Goal: Task Accomplishment & Management: Complete application form

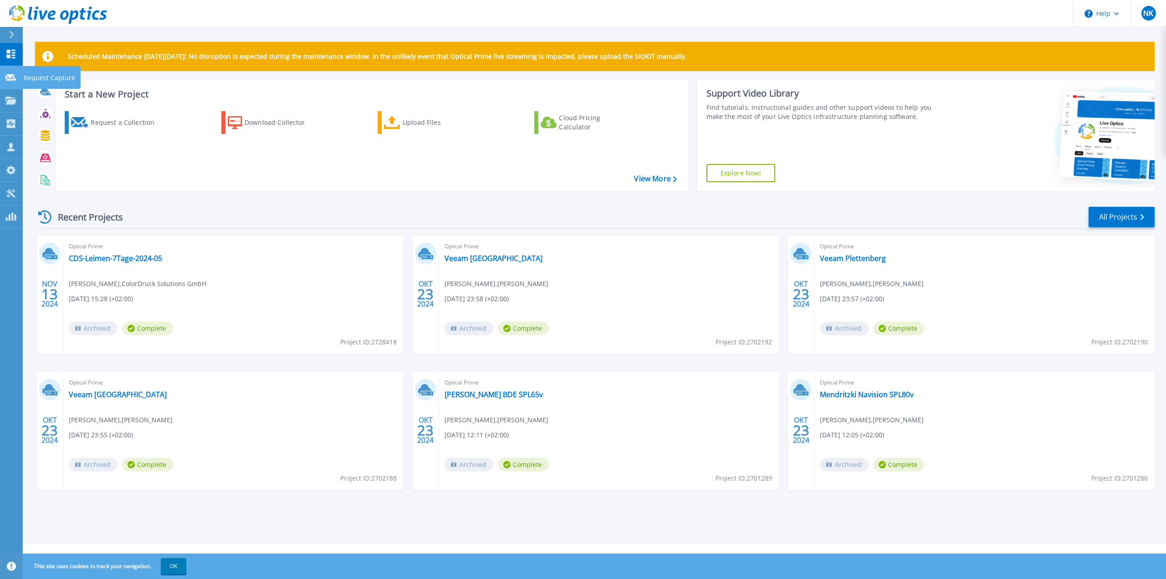
click at [8, 78] on icon at bounding box center [10, 77] width 11 height 7
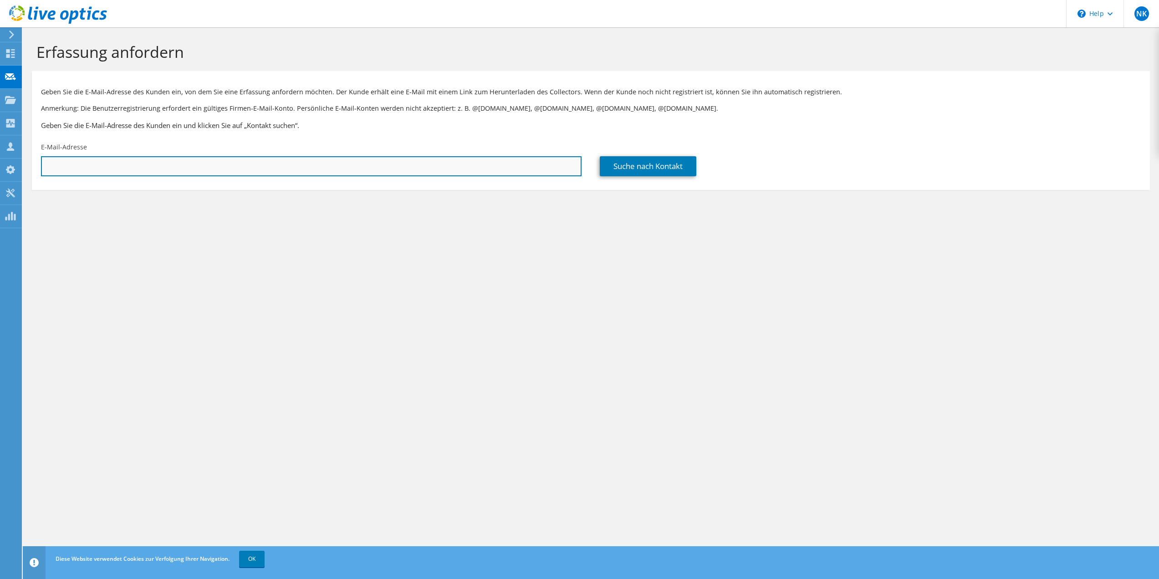
click at [187, 169] on input "text" at bounding box center [311, 166] width 541 height 20
paste input "[EMAIL_ADDRESS][DOMAIN_NAME]"
type input "[EMAIL_ADDRESS][DOMAIN_NAME]"
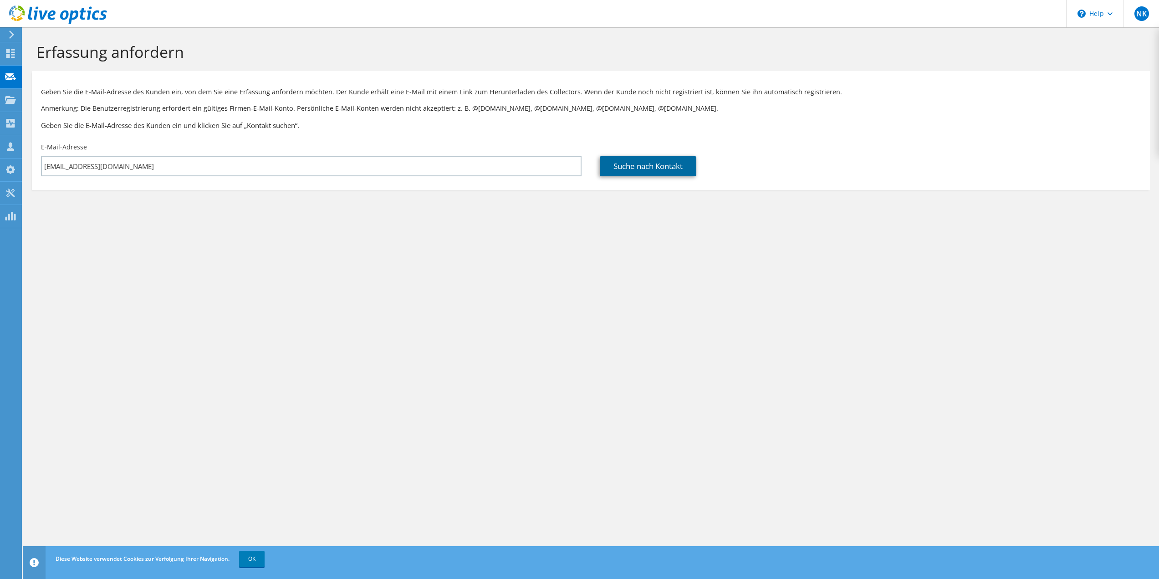
click at [641, 166] on link "Suche nach Kontakt" at bounding box center [648, 166] width 97 height 20
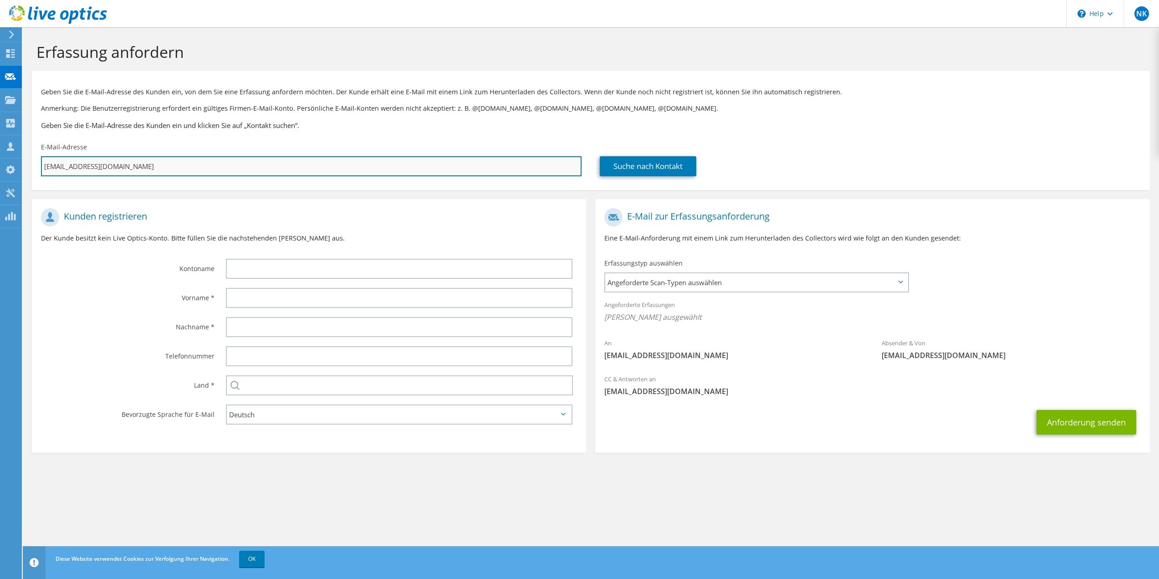
click at [232, 170] on input "[EMAIL_ADDRESS][DOMAIN_NAME]" at bounding box center [311, 166] width 541 height 20
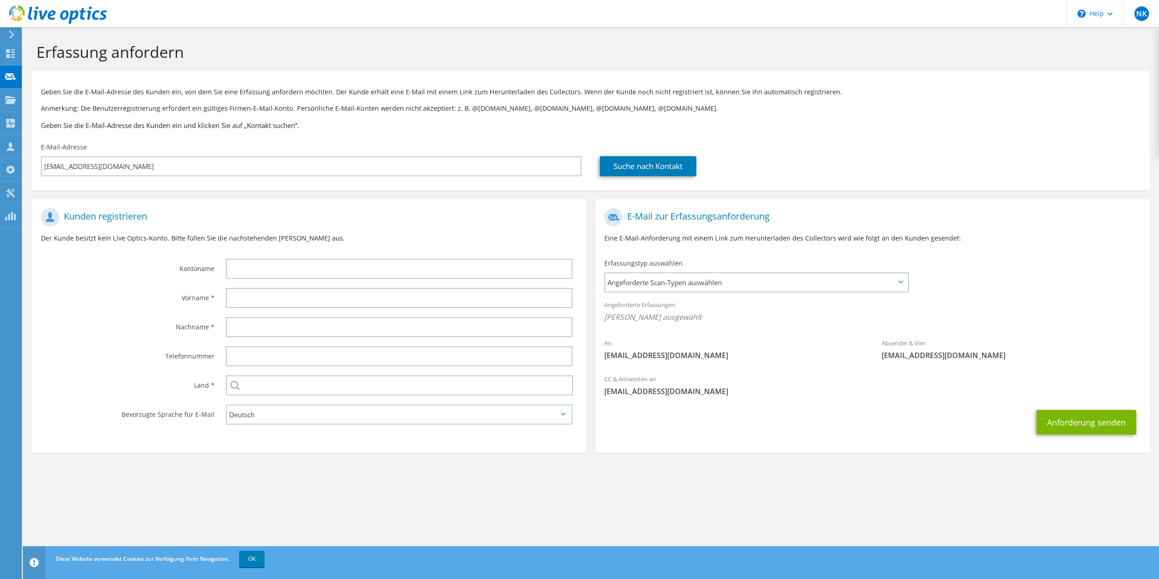
click at [233, 147] on div "E-Mail-Adresse [EMAIL_ADDRESS][DOMAIN_NAME]" at bounding box center [311, 159] width 559 height 43
click at [775, 281] on span "Angeforderte Scan-Typen auswählen" at bounding box center [756, 282] width 302 height 18
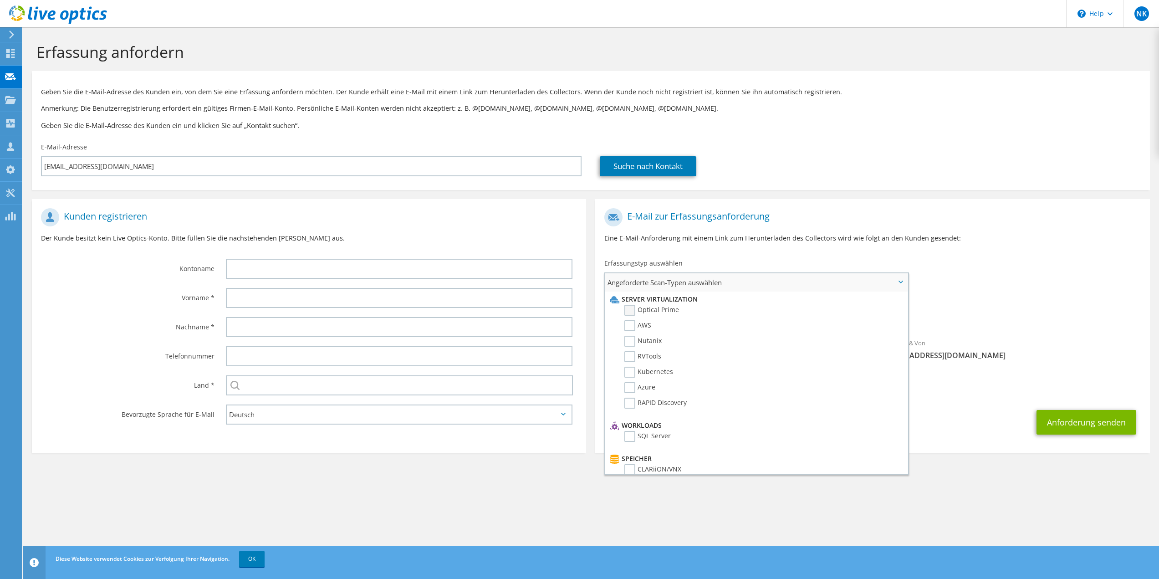
click at [657, 310] on label "Optical Prime" at bounding box center [651, 310] width 55 height 11
click at [0, 0] on input "Optical Prime" at bounding box center [0, 0] width 0 height 0
click at [466, 496] on section "Erfassung anfordern Geben Sie die E-Mail-Adresse des Kunden ein, von dem Sie ei…" at bounding box center [591, 264] width 1136 height 474
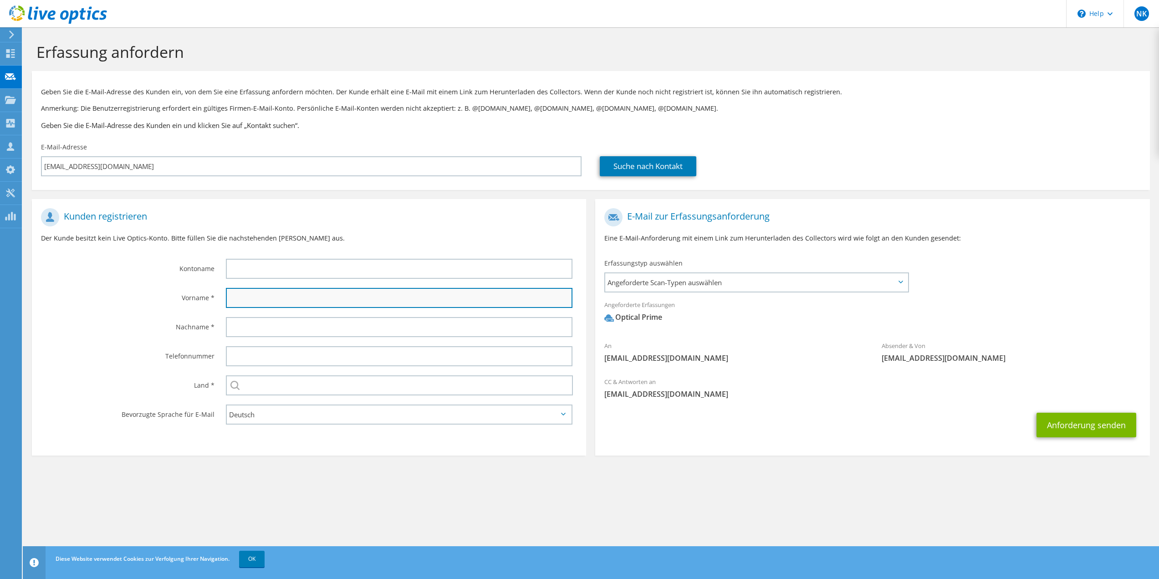
click at [333, 299] on input "text" at bounding box center [399, 298] width 347 height 20
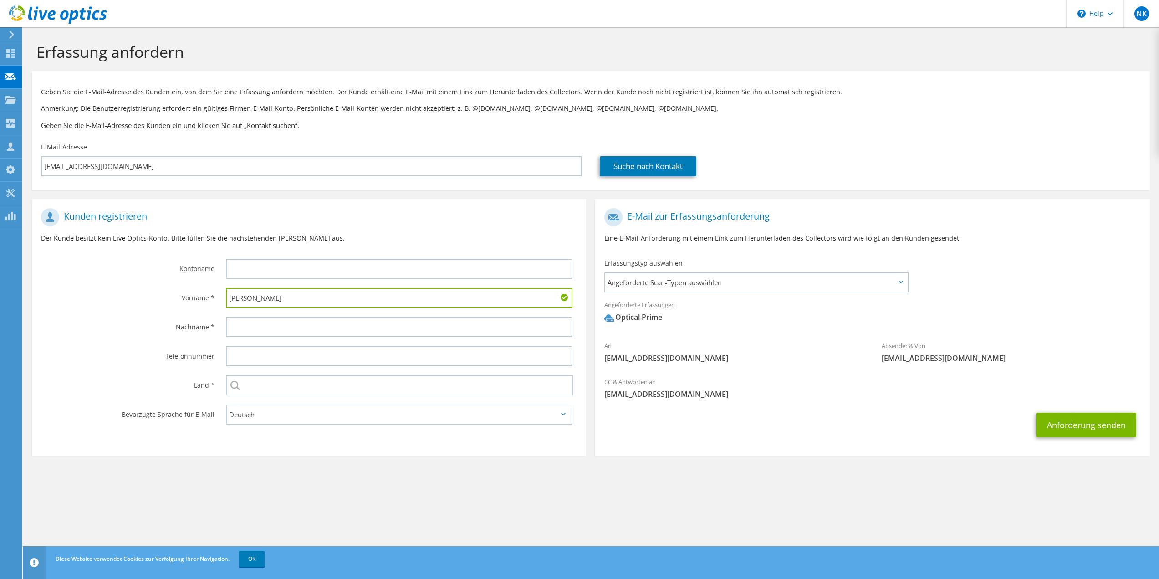
type input "[PERSON_NAME]"
type input "Müller"
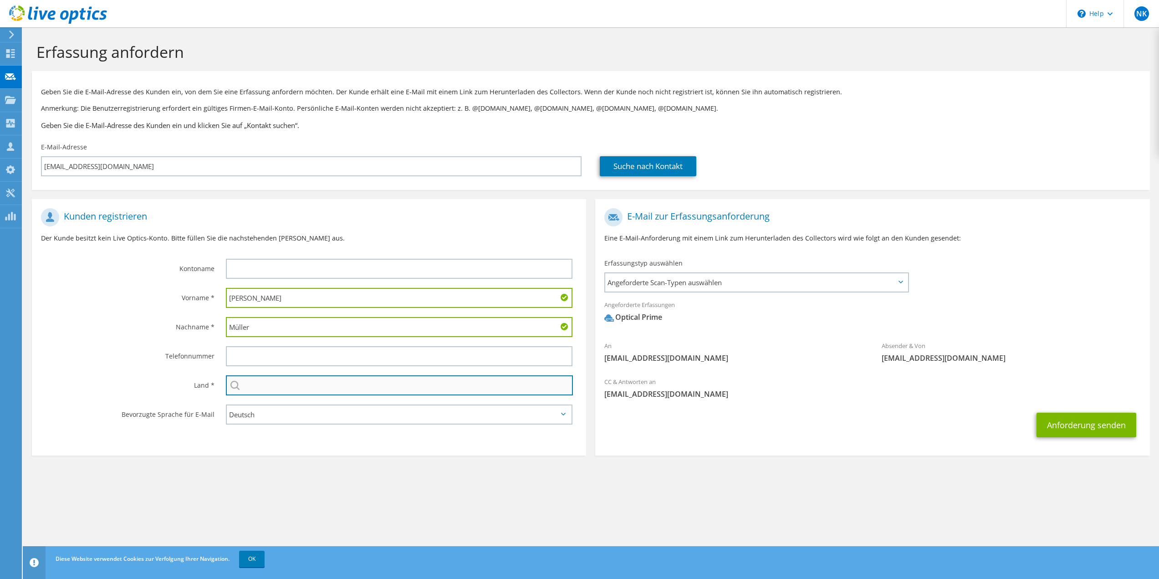
click at [324, 384] on input "text" at bounding box center [400, 385] width 348 height 20
type input "[GEOGRAPHIC_DATA]"
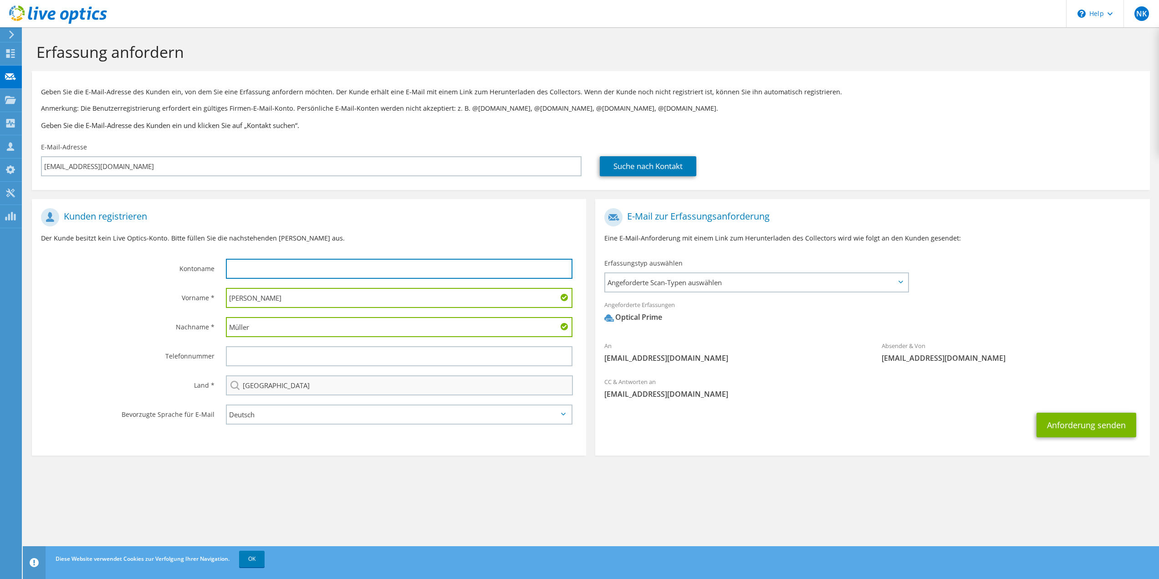
type input "Telekom Deutschland GmbH"
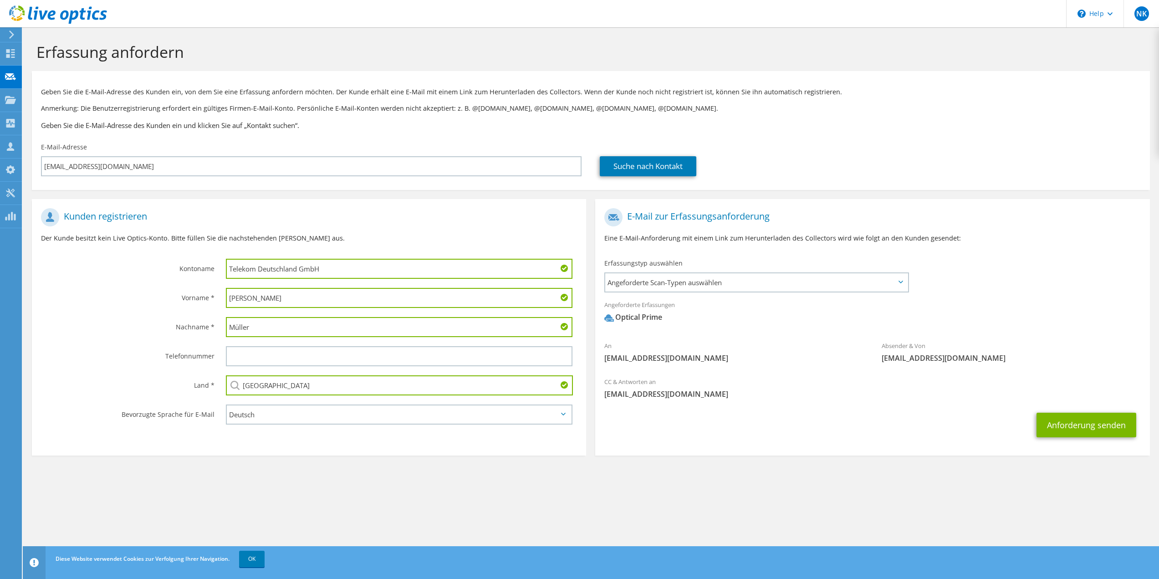
drag, startPoint x: 331, startPoint y: 271, endPoint x: 208, endPoint y: 239, distance: 127.4
click at [208, 239] on section "Kunden registrieren Der Kunde besitzt kein Live Optics-Konto. Bitte füllen Sie …" at bounding box center [309, 327] width 554 height 256
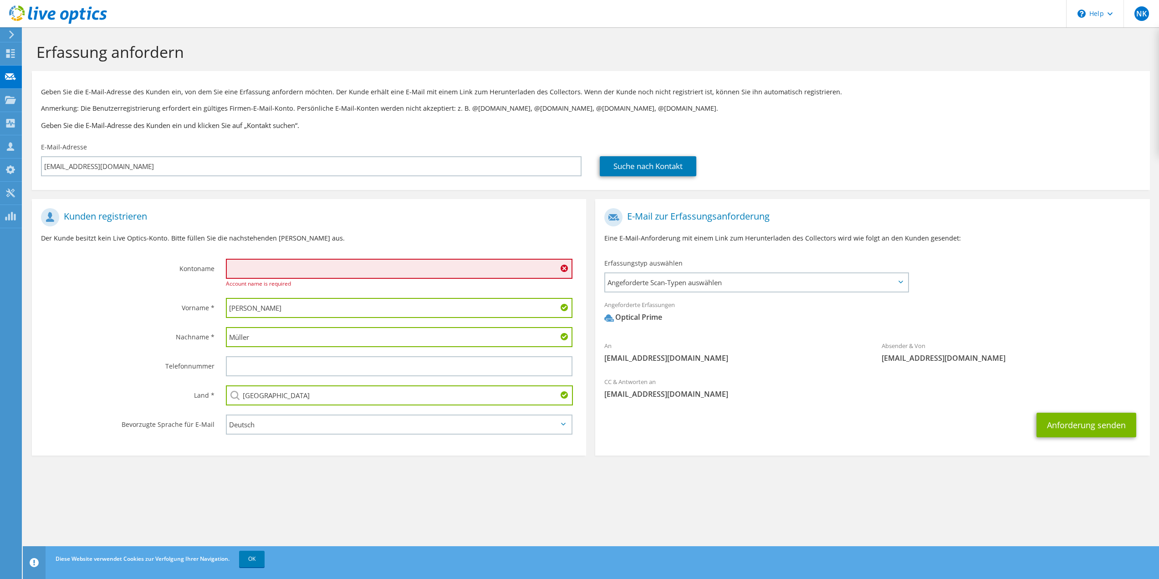
click at [322, 488] on section "Erfassung anfordern Geben Sie die E-Mail-Adresse des Kunden ein, von dem Sie ei…" at bounding box center [591, 264] width 1136 height 474
click at [326, 487] on section "Erfassung anfordern Geben Sie die E-Mail-Adresse des Kunden ein, von dem Sie ei…" at bounding box center [591, 264] width 1136 height 474
click at [271, 268] on input "text" at bounding box center [399, 269] width 347 height 20
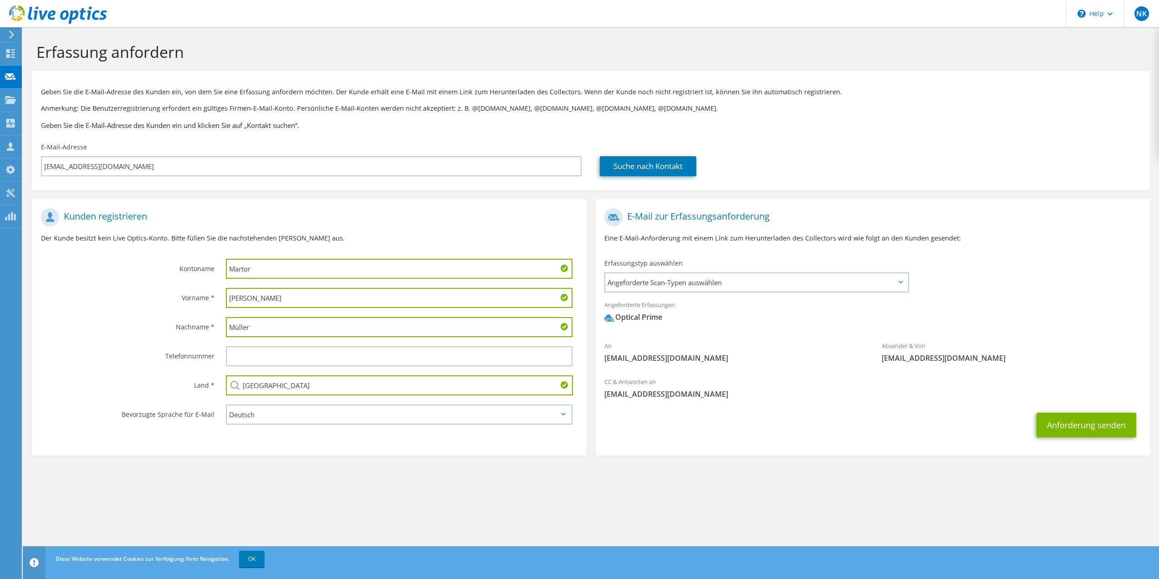
type input "MARTOR KG"
click at [326, 491] on section "Erfassung anfordern Geben Sie die E-Mail-Adresse des Kunden ein, von dem Sie ei…" at bounding box center [591, 264] width 1136 height 474
click at [327, 492] on section "Erfassung anfordern Geben Sie die E-Mail-Adresse des Kunden ein, von dem Sie ei…" at bounding box center [591, 264] width 1136 height 474
click at [574, 485] on section "Erfassung anfordern Geben Sie die E-Mail-Adresse des Kunden ein, von dem Sie ei…" at bounding box center [591, 264] width 1136 height 474
click at [1073, 422] on button "Anforderung senden" at bounding box center [1087, 425] width 100 height 25
